Goal: Task Accomplishment & Management: Manage account settings

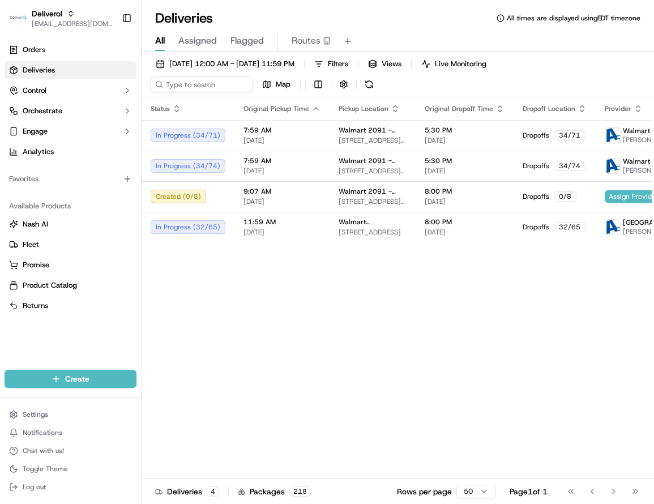
drag, startPoint x: 438, startPoint y: 317, endPoint x: 413, endPoint y: 244, distance: 76.7
click at [435, 301] on div "Status Original Pickup Time Pickup Location Original Dropoff Time Dropoff Locat…" at bounding box center [489, 298] width 694 height 402
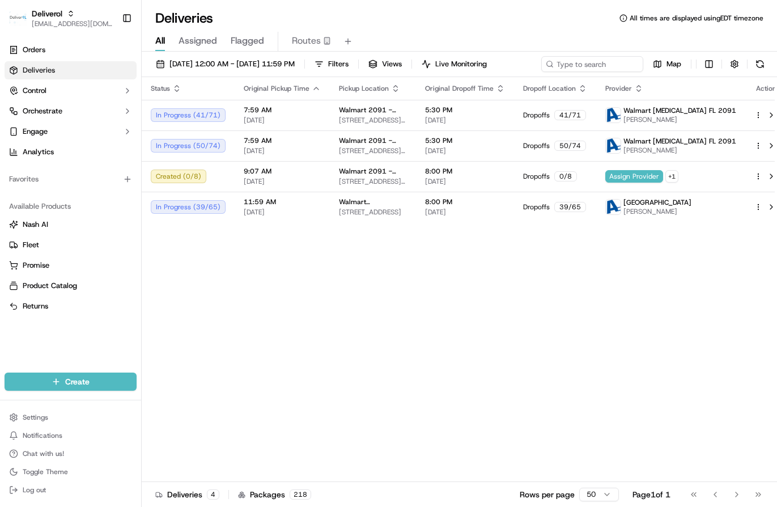
click at [223, 343] on div "Status Original Pickup Time Pickup Location Original Dropoff Time Dropoff Locat…" at bounding box center [464, 279] width 645 height 405
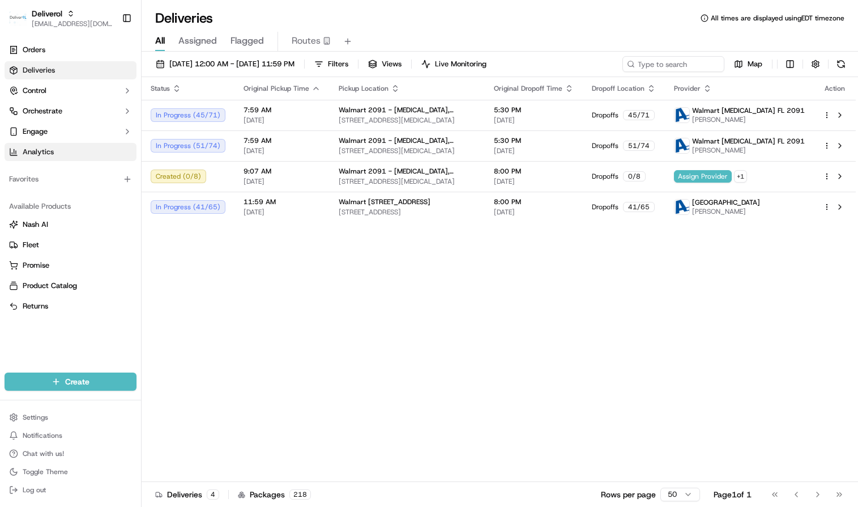
click at [79, 151] on link "Analytics" at bounding box center [71, 152] width 132 height 18
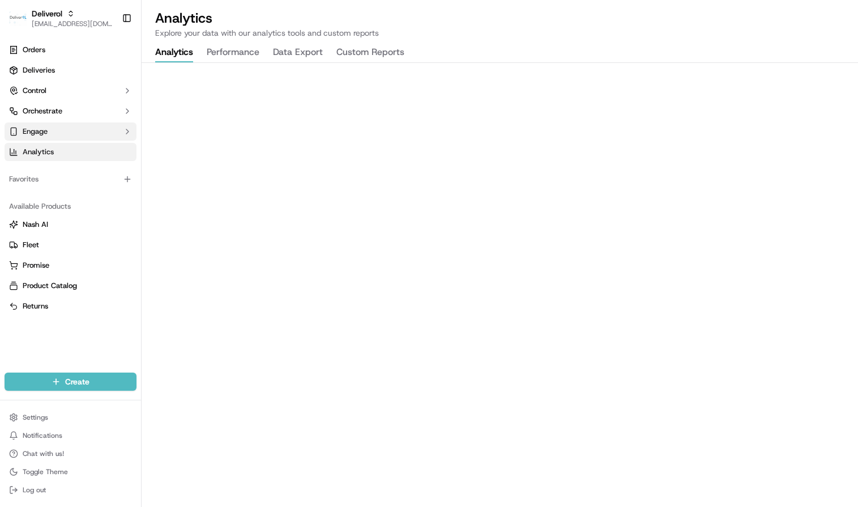
click at [59, 128] on button "Engage" at bounding box center [71, 131] width 132 height 18
click at [115, 124] on button "Engage" at bounding box center [71, 131] width 132 height 18
click at [115, 125] on button "Engage" at bounding box center [71, 131] width 132 height 18
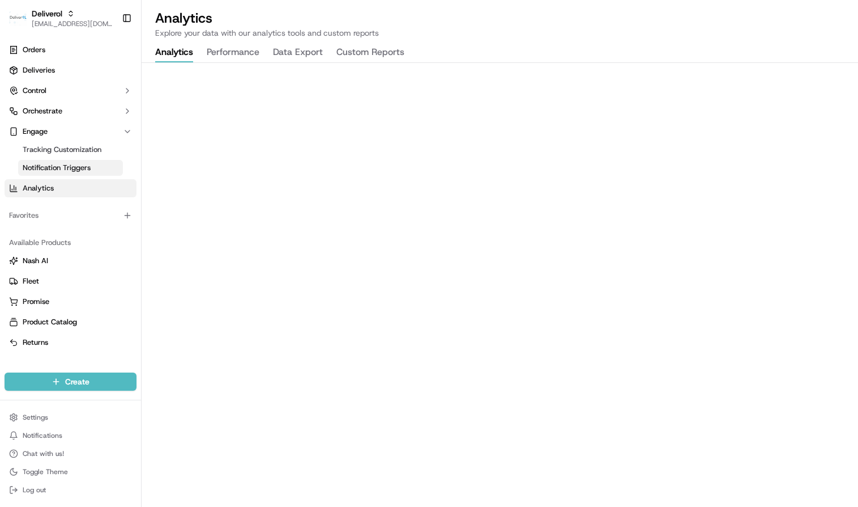
click at [78, 169] on span "Notification Triggers" at bounding box center [57, 168] width 68 height 10
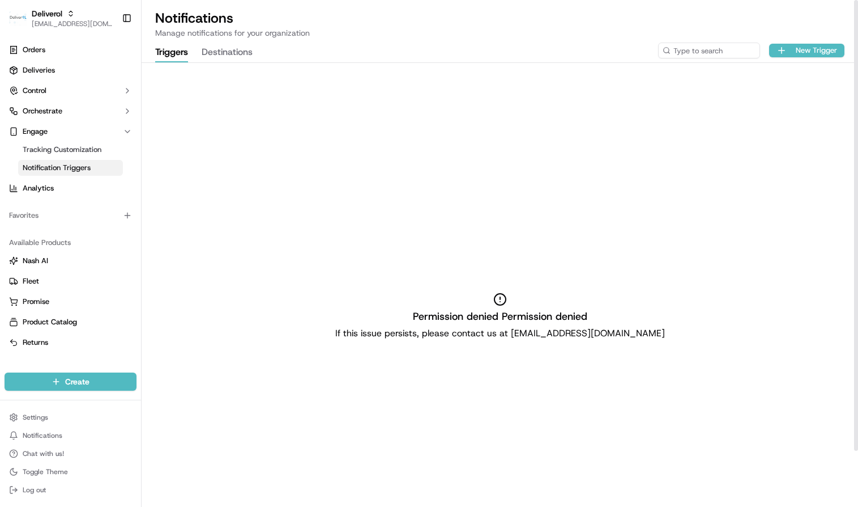
click at [546, 216] on div "Permission denied Permission denied If this issue persists, please contact us a…" at bounding box center [500, 316] width 717 height 507
click at [524, 212] on div "Permission denied Permission denied If this issue persists, please contact us a…" at bounding box center [500, 316] width 717 height 507
click at [464, 137] on div "Permission denied Permission denied If this issue persists, please contact us a…" at bounding box center [500, 316] width 717 height 507
drag, startPoint x: 604, startPoint y: 126, endPoint x: 192, endPoint y: 58, distance: 418.1
click at [603, 124] on div "Permission denied Permission denied If this issue persists, please contact us a…" at bounding box center [500, 316] width 717 height 507
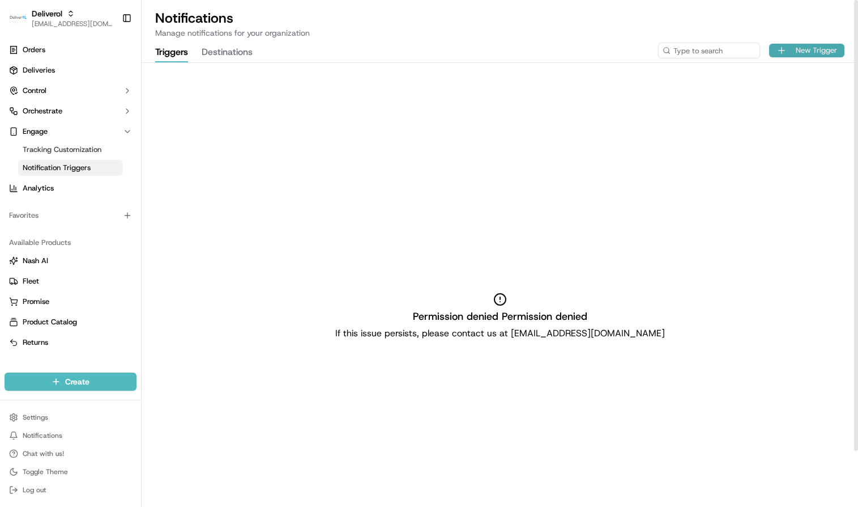
click at [776, 49] on button "New Trigger" at bounding box center [806, 51] width 75 height 14
click at [377, 120] on div "Permission denied Permission denied If this issue persists, please contact us a…" at bounding box center [500, 316] width 717 height 507
click at [578, 158] on div "Permission denied Permission denied If this issue persists, please contact us a…" at bounding box center [500, 316] width 717 height 507
click at [676, 153] on div "Permission denied Permission denied If this issue persists, please contact us a…" at bounding box center [500, 316] width 717 height 507
click at [419, 165] on div "Permission denied Permission denied If this issue persists, please contact us a…" at bounding box center [500, 316] width 717 height 507
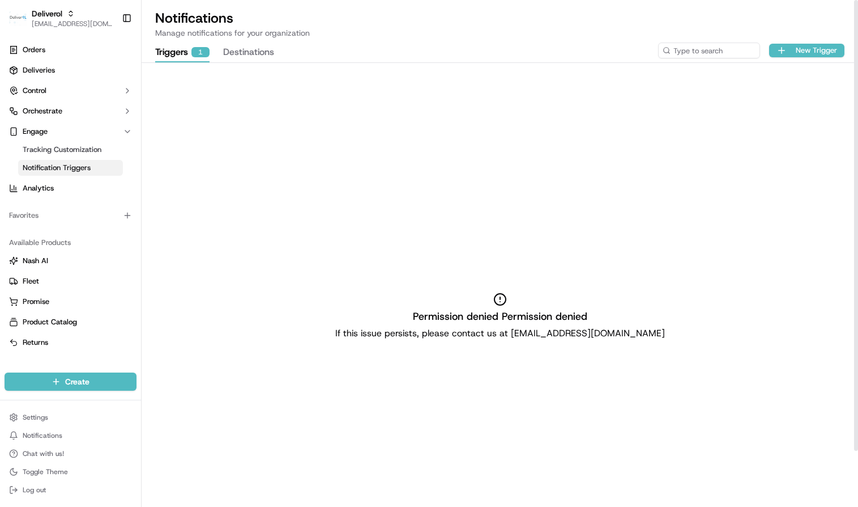
drag, startPoint x: 679, startPoint y: 219, endPoint x: 585, endPoint y: 134, distance: 126.7
click at [679, 219] on div "Permission denied Permission denied If this issue persists, please contact us a…" at bounding box center [500, 316] width 717 height 507
click at [237, 46] on button "Destinations" at bounding box center [248, 52] width 51 height 19
click at [169, 48] on button "Triggers 1" at bounding box center [182, 52] width 54 height 19
click at [76, 155] on link "Tracking Customization" at bounding box center [70, 150] width 105 height 16
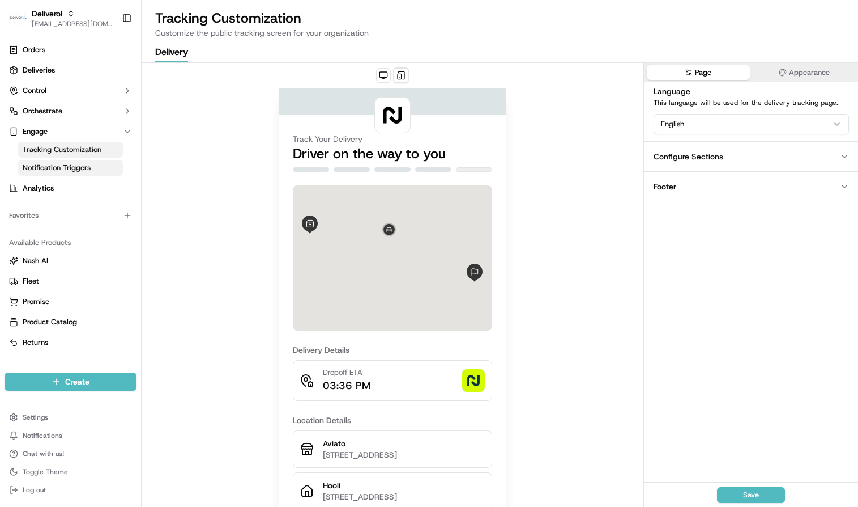
click at [72, 166] on span "Notification Triggers" at bounding box center [57, 168] width 68 height 10
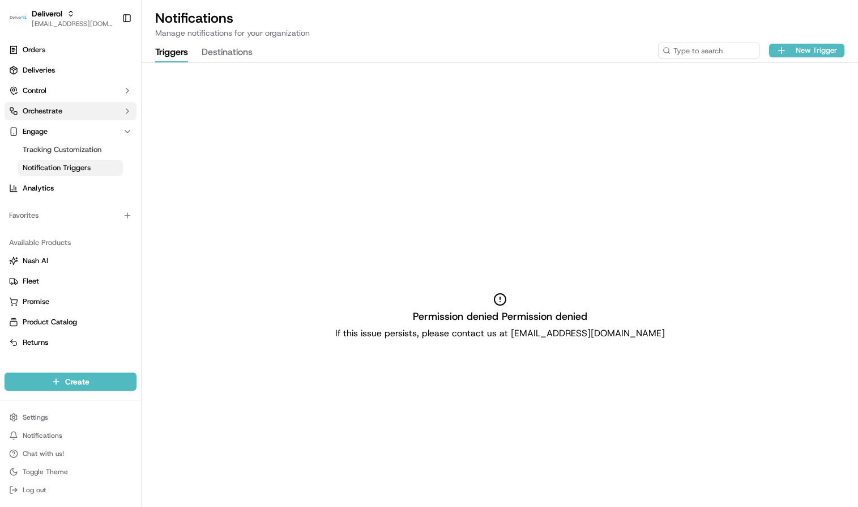
click at [69, 110] on button "Orchestrate" at bounding box center [71, 111] width 132 height 18
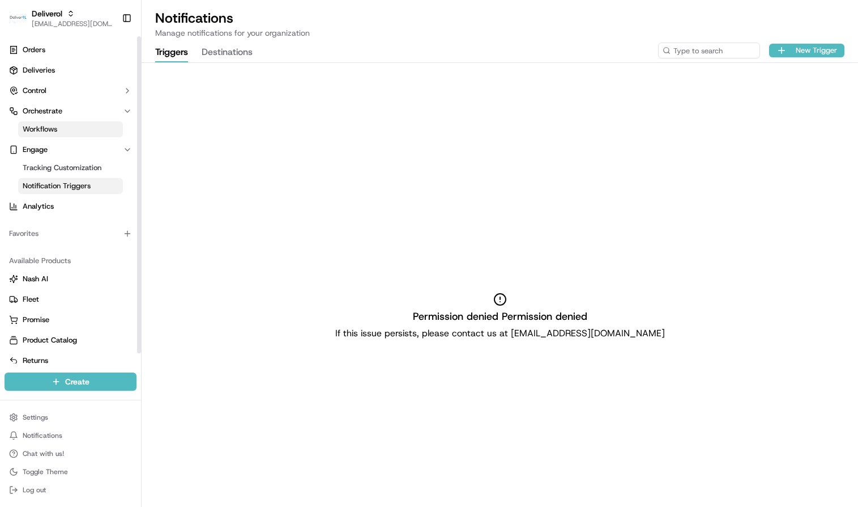
click at [65, 122] on link "Workflows" at bounding box center [70, 129] width 105 height 16
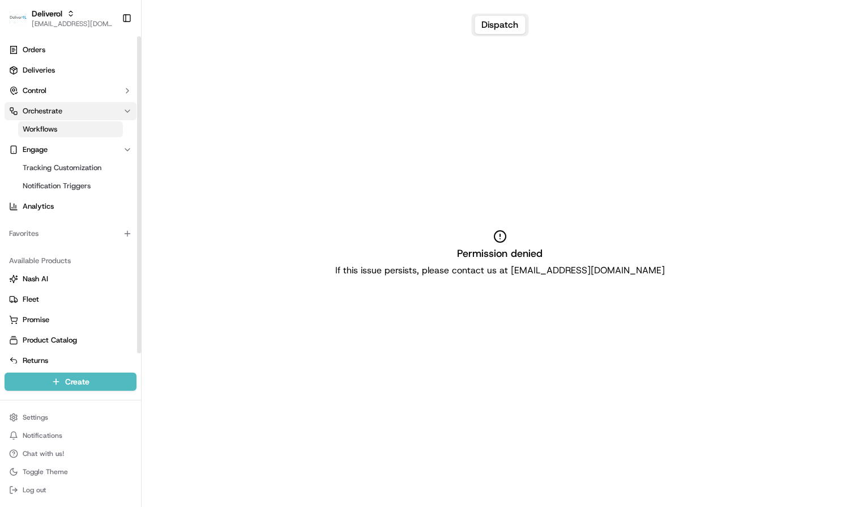
click at [60, 113] on span "Orchestrate" at bounding box center [43, 111] width 40 height 10
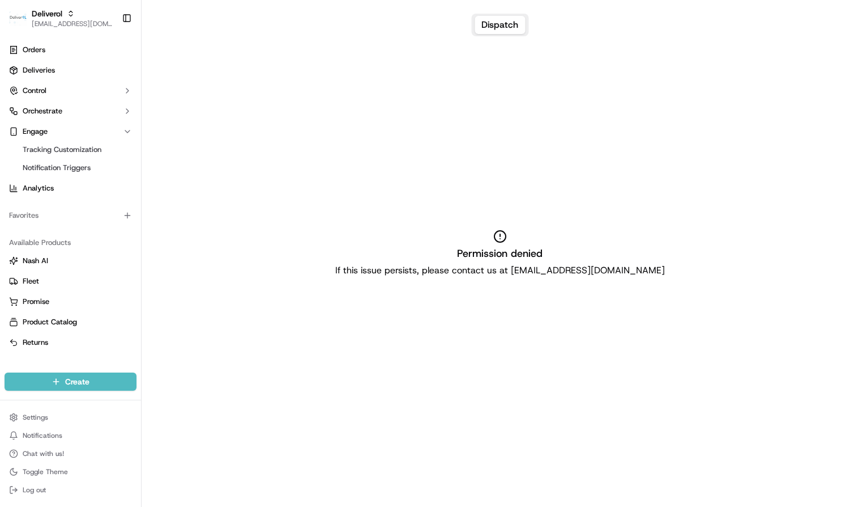
click at [594, 168] on div "Permission denied If this issue persists, please contact us at support@usenash.…" at bounding box center [500, 253] width 717 height 507
